Goal: Task Accomplishment & Management: Manage account settings

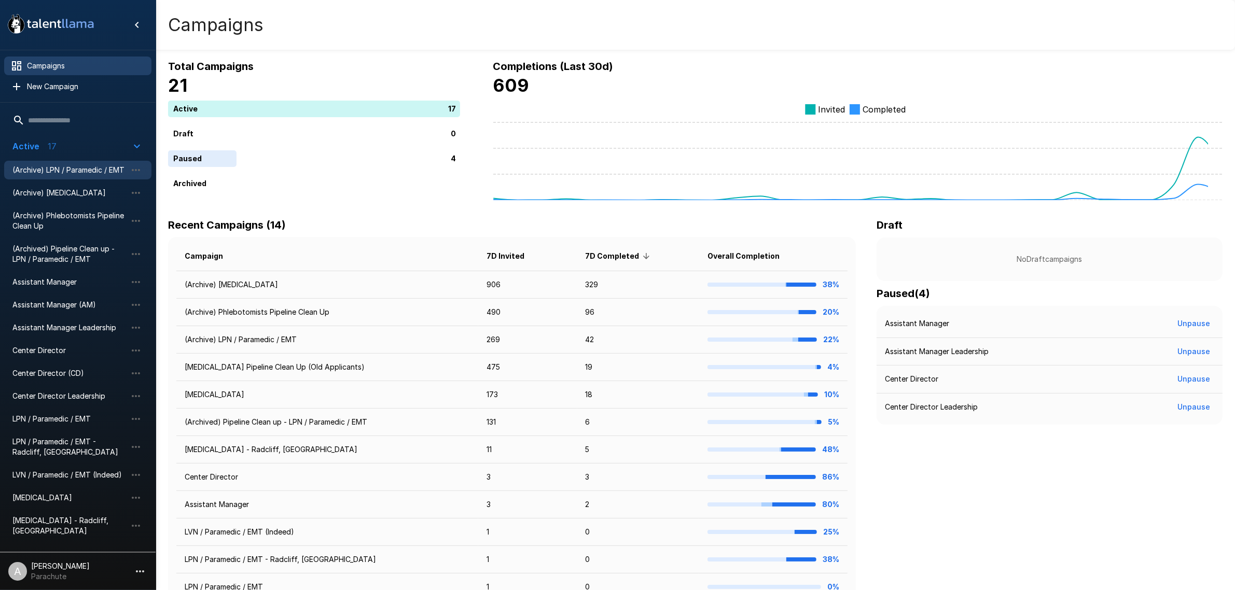
click at [71, 169] on span "(Archive) LPN / Paramedic / EMT" at bounding box center [69, 170] width 114 height 10
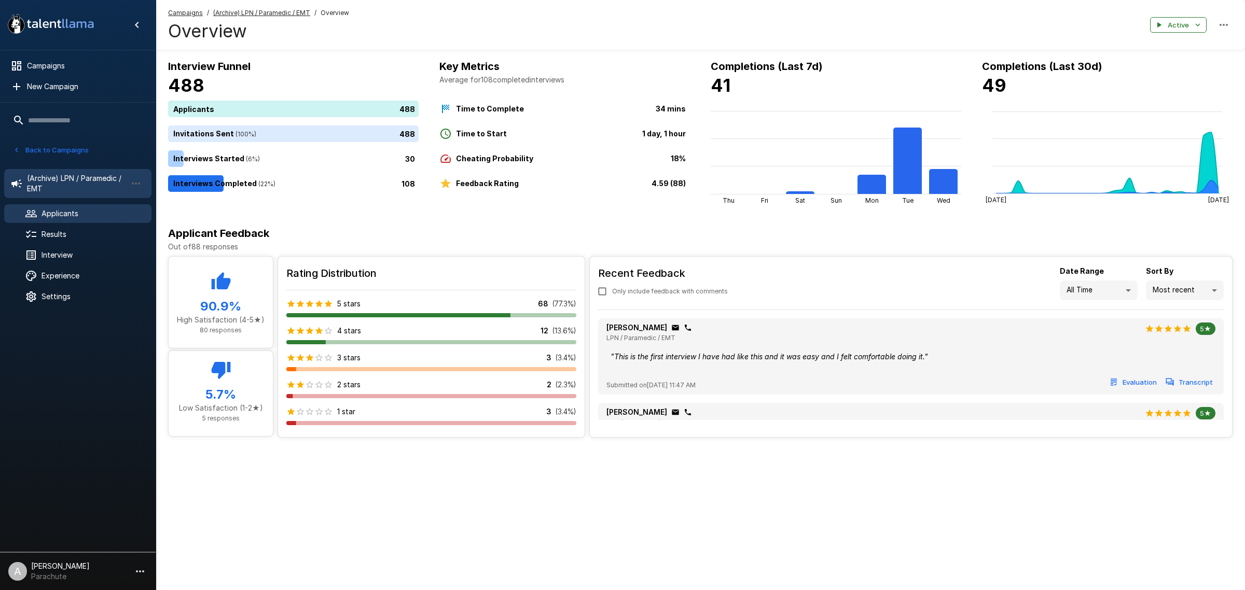
click at [61, 218] on span "Applicants" at bounding box center [92, 213] width 102 height 10
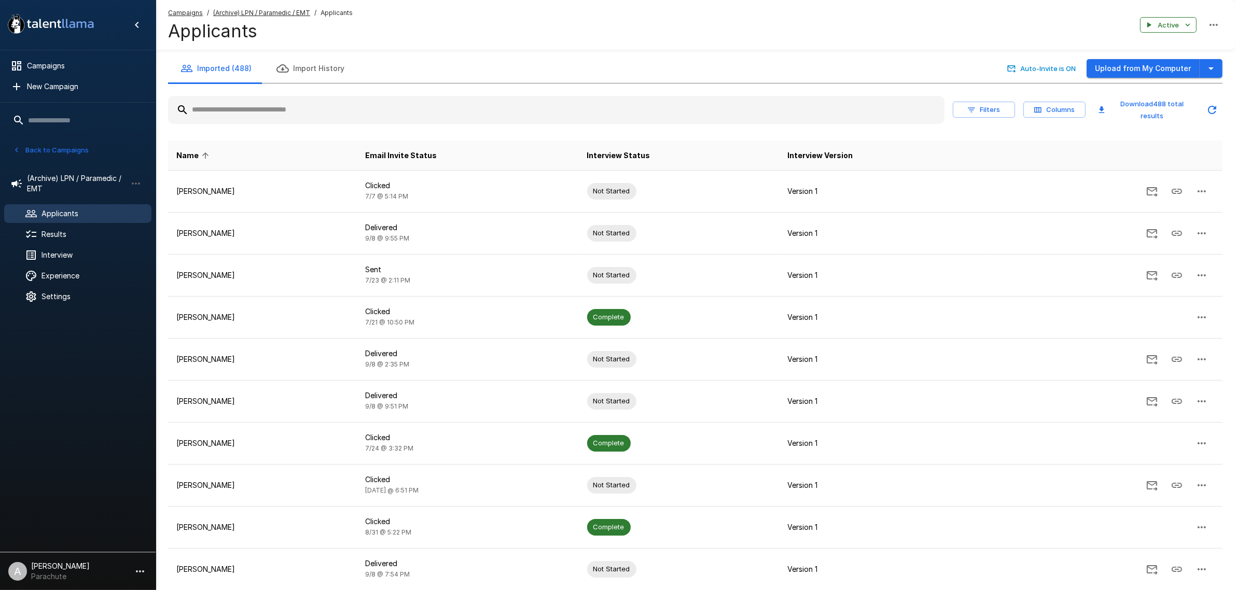
click at [303, 115] on input "text" at bounding box center [556, 110] width 776 height 19
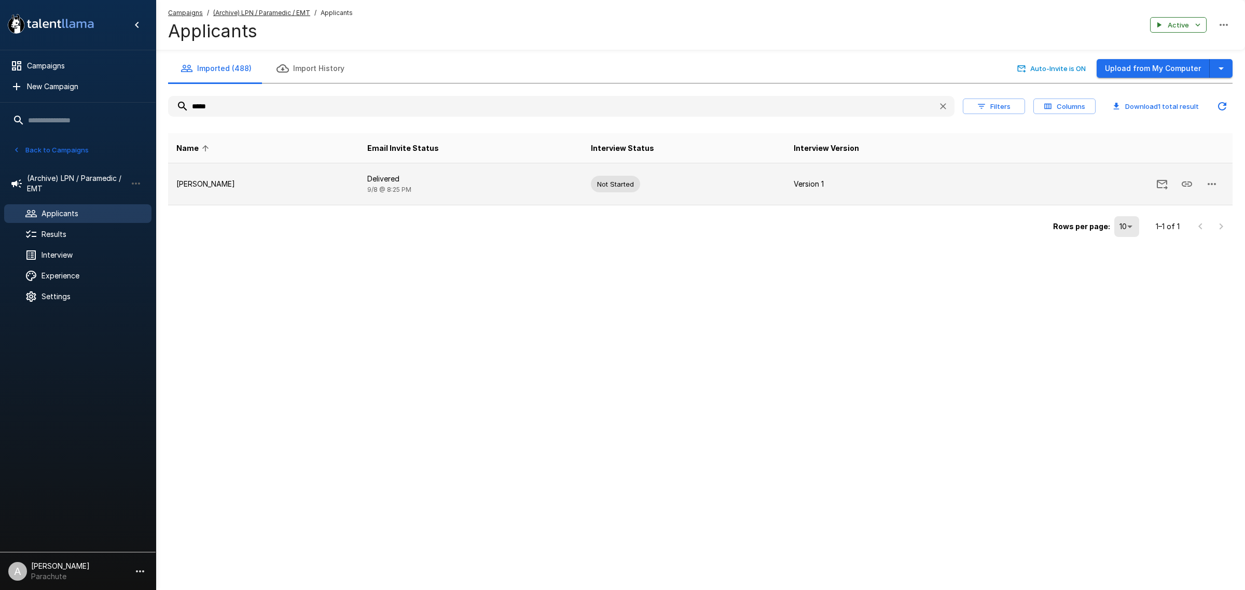
type input "*****"
click at [263, 174] on td "[PERSON_NAME]" at bounding box center [263, 184] width 191 height 42
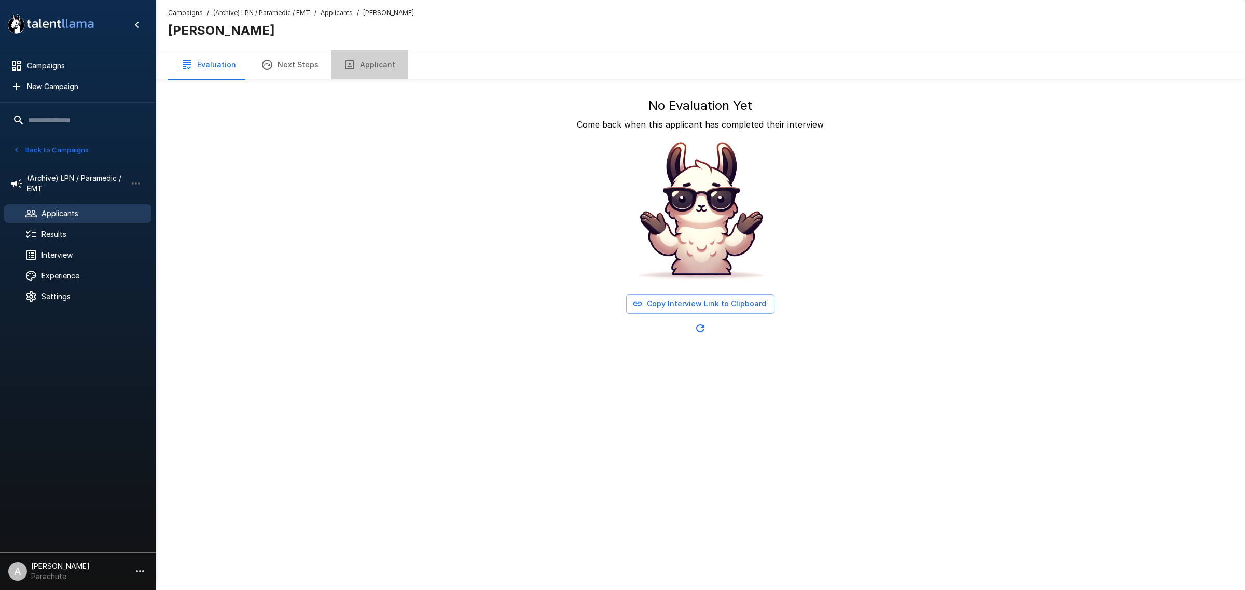
click at [381, 63] on button "Applicant" at bounding box center [369, 64] width 77 height 29
